Goal: Find specific page/section: Find specific page/section

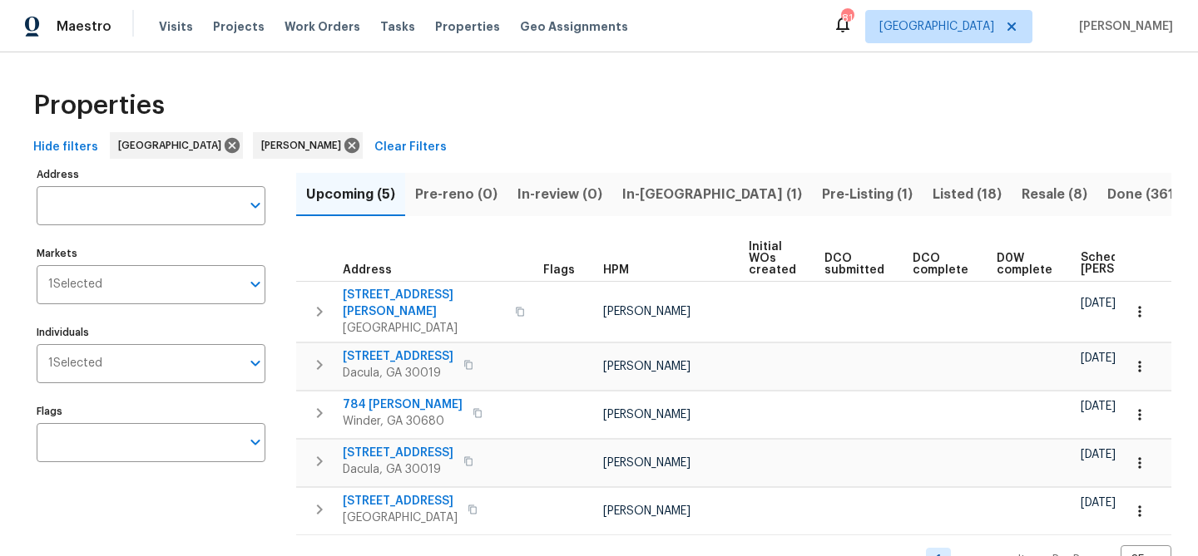
scroll to position [32, 0]
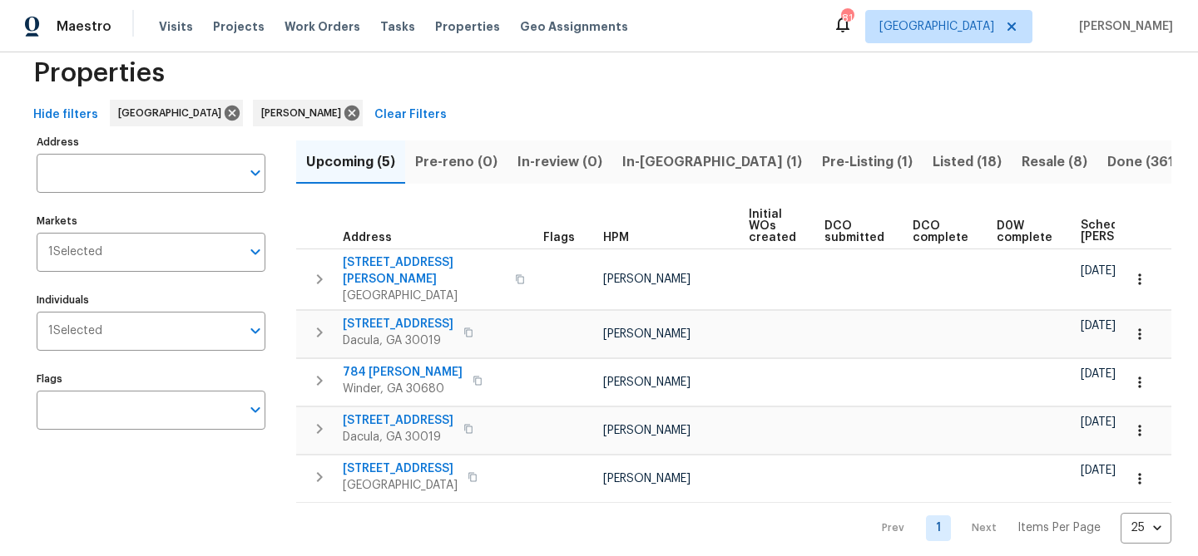
click at [932, 160] on span "Listed (18)" at bounding box center [966, 162] width 69 height 23
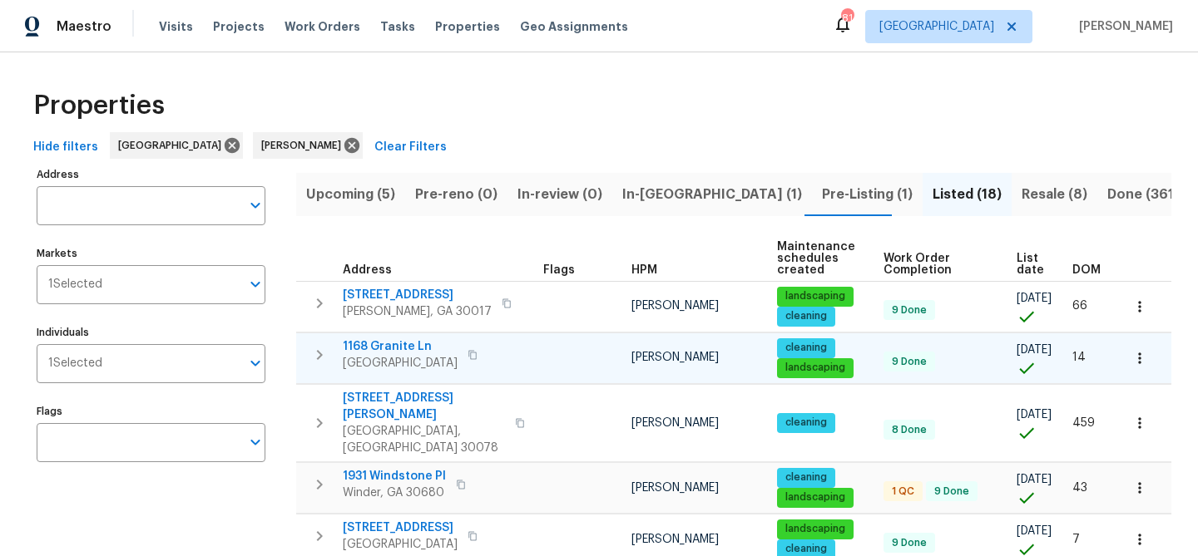
scroll to position [24, 0]
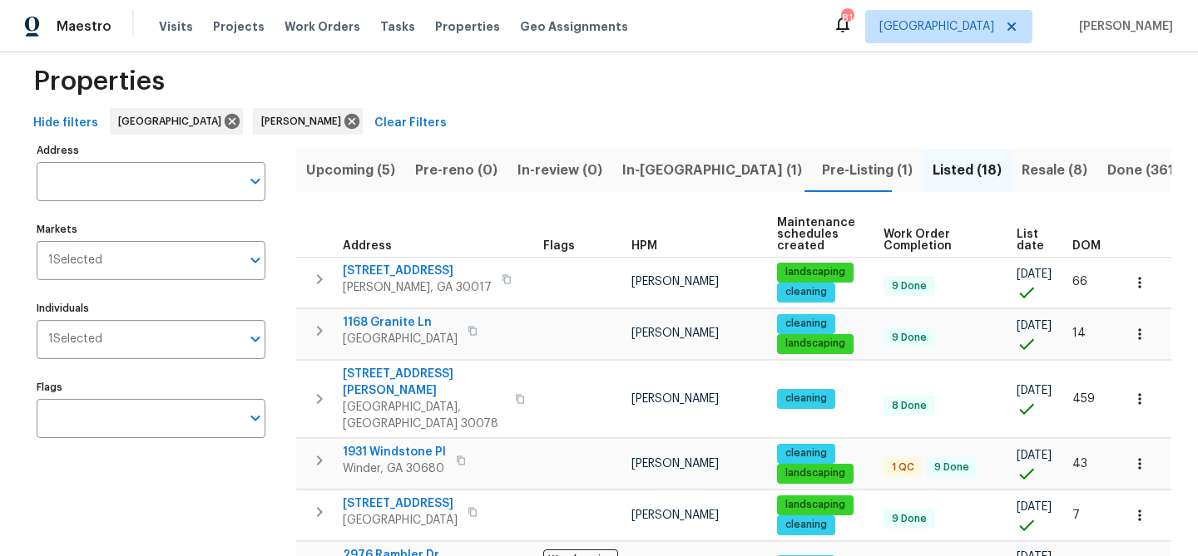
click at [1021, 170] on span "Resale (8)" at bounding box center [1054, 170] width 66 height 23
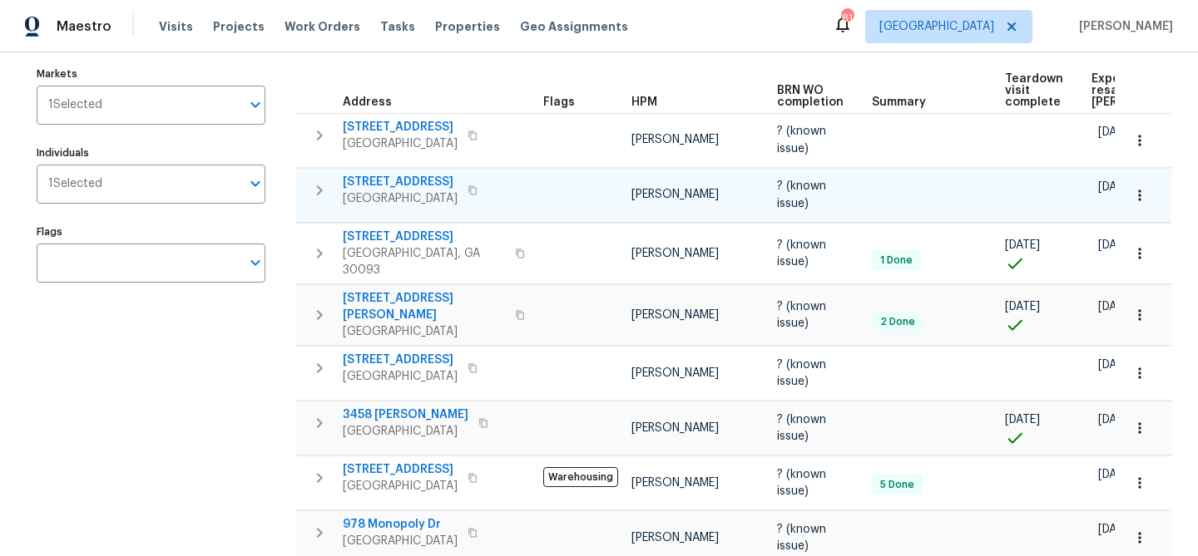
scroll to position [176, 0]
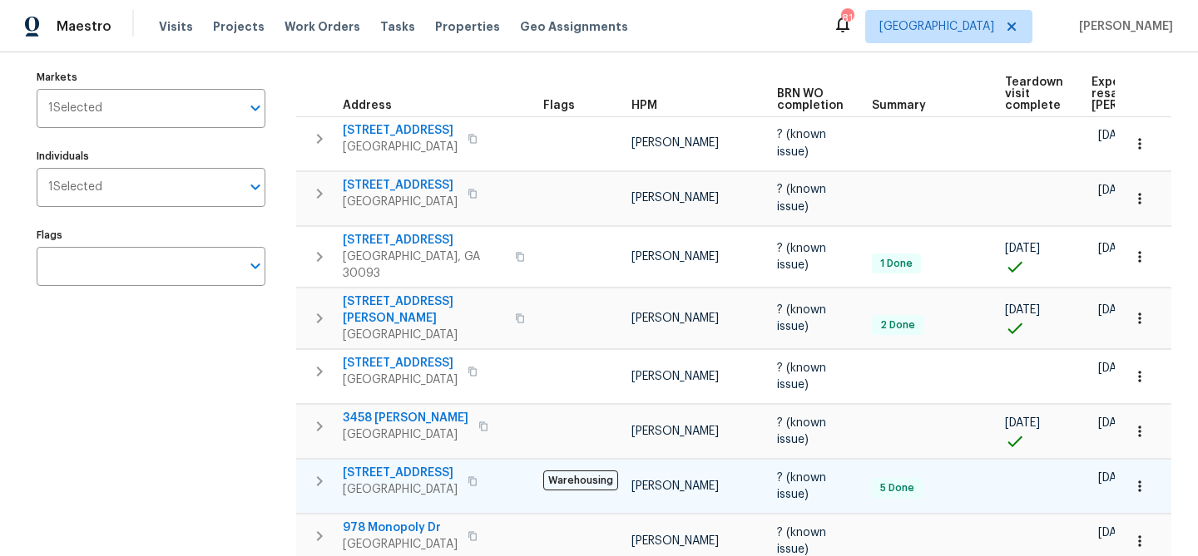
click at [418, 465] on span "[STREET_ADDRESS]" at bounding box center [400, 473] width 115 height 17
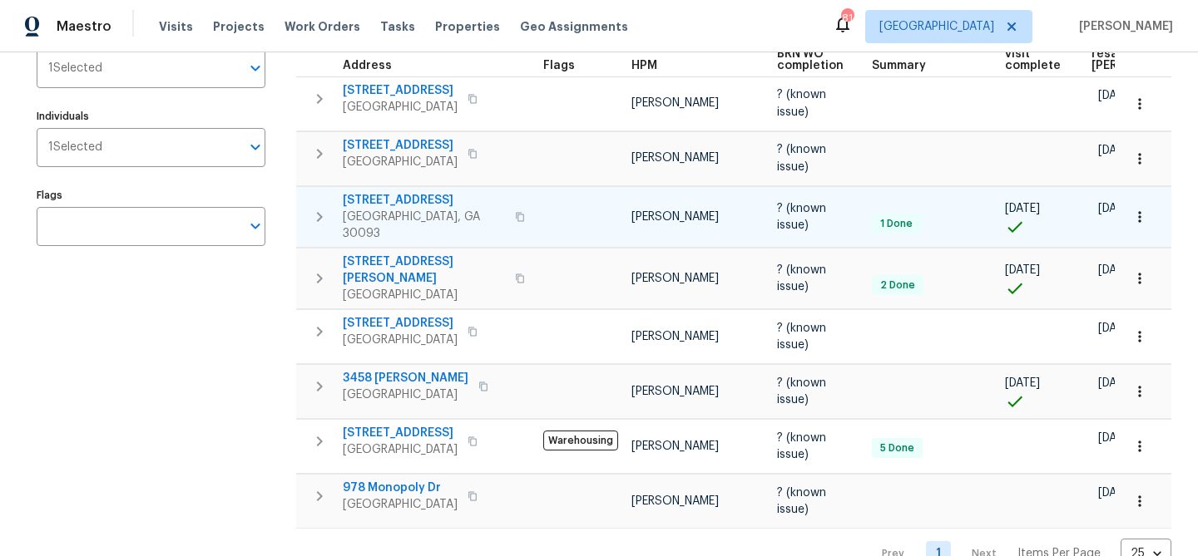
scroll to position [230, 0]
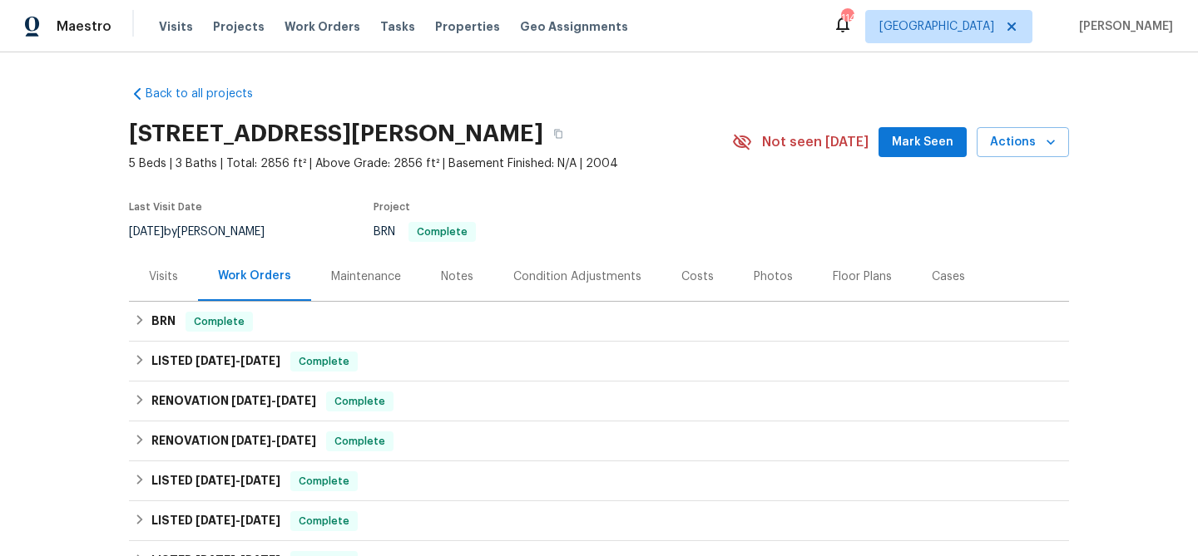
click at [922, 141] on span "Mark Seen" at bounding box center [923, 142] width 62 height 21
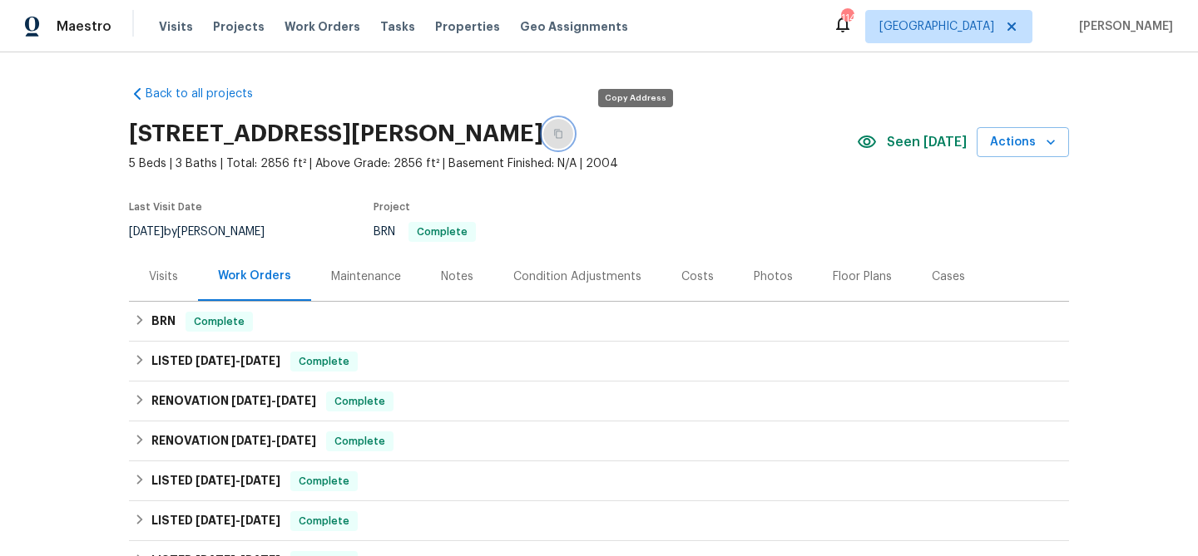
click at [573, 127] on button "button" at bounding box center [558, 134] width 30 height 30
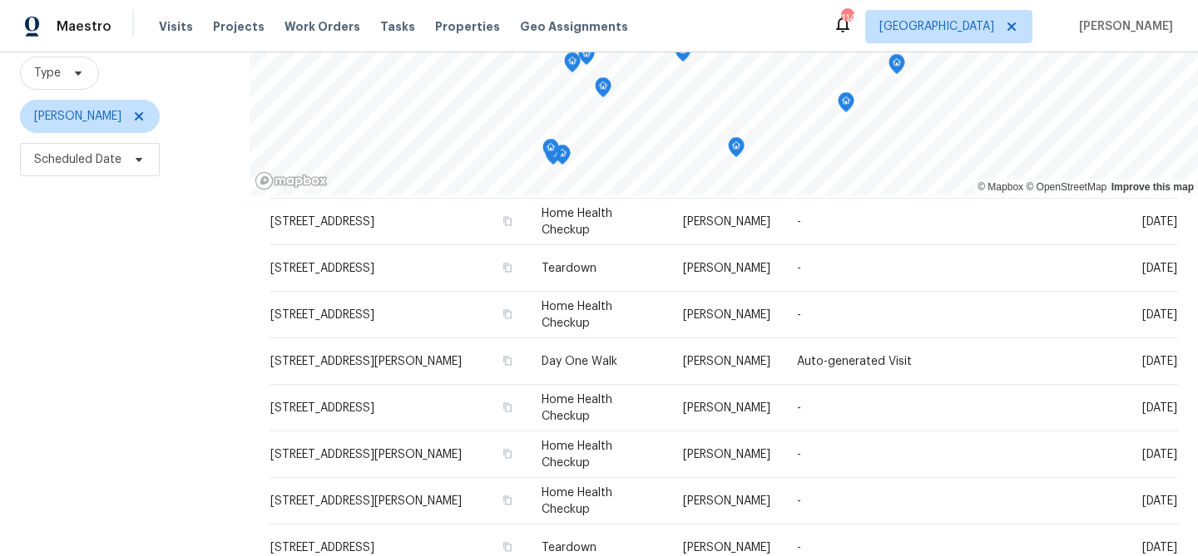
scroll to position [574, 0]
